Goal: Task Accomplishment & Management: Manage account settings

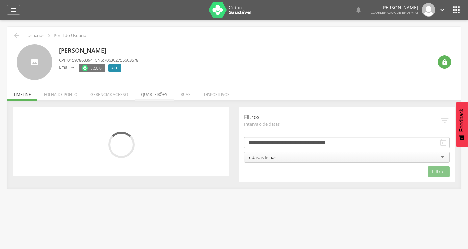
click at [160, 94] on li "Quarteirões" at bounding box center [153, 92] width 39 height 15
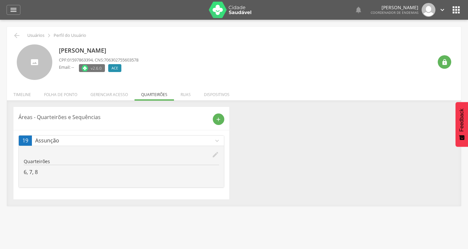
click at [215, 153] on icon "edit" at bounding box center [215, 154] width 7 height 7
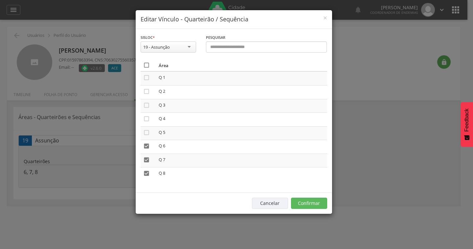
click at [147, 66] on icon "" at bounding box center [146, 65] width 7 height 7
click at [147, 66] on icon "" at bounding box center [146, 65] width 7 height 7
click at [307, 204] on button "Confirmar" at bounding box center [309, 202] width 36 height 11
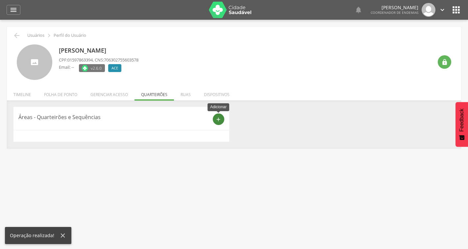
click at [214, 119] on div "add" at bounding box center [218, 118] width 11 height 11
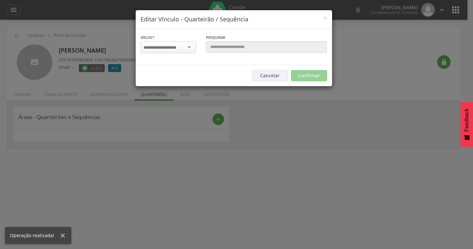
click at [180, 45] on input "select-one" at bounding box center [164, 48] width 41 height 6
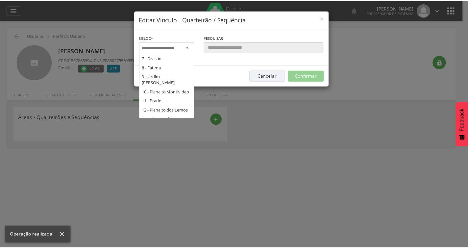
scroll to position [145, 0]
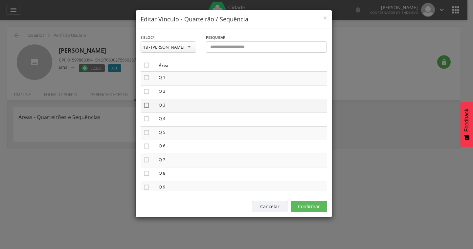
click at [147, 105] on icon "" at bounding box center [146, 105] width 7 height 7
click at [307, 206] on button "Confirmar" at bounding box center [309, 206] width 36 height 11
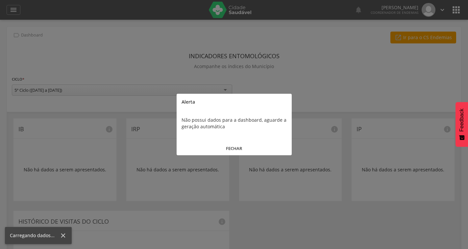
click at [227, 148] on button "FECHAR" at bounding box center [233, 148] width 115 height 14
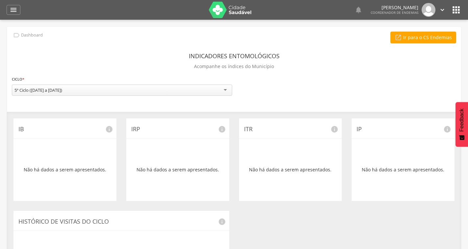
click at [459, 8] on icon "" at bounding box center [455, 10] width 11 height 11
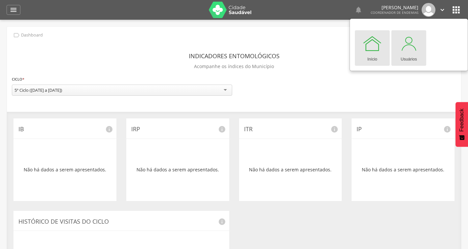
click at [410, 52] on div at bounding box center [409, 44] width 20 height 20
